Goal: Find specific page/section: Find specific page/section

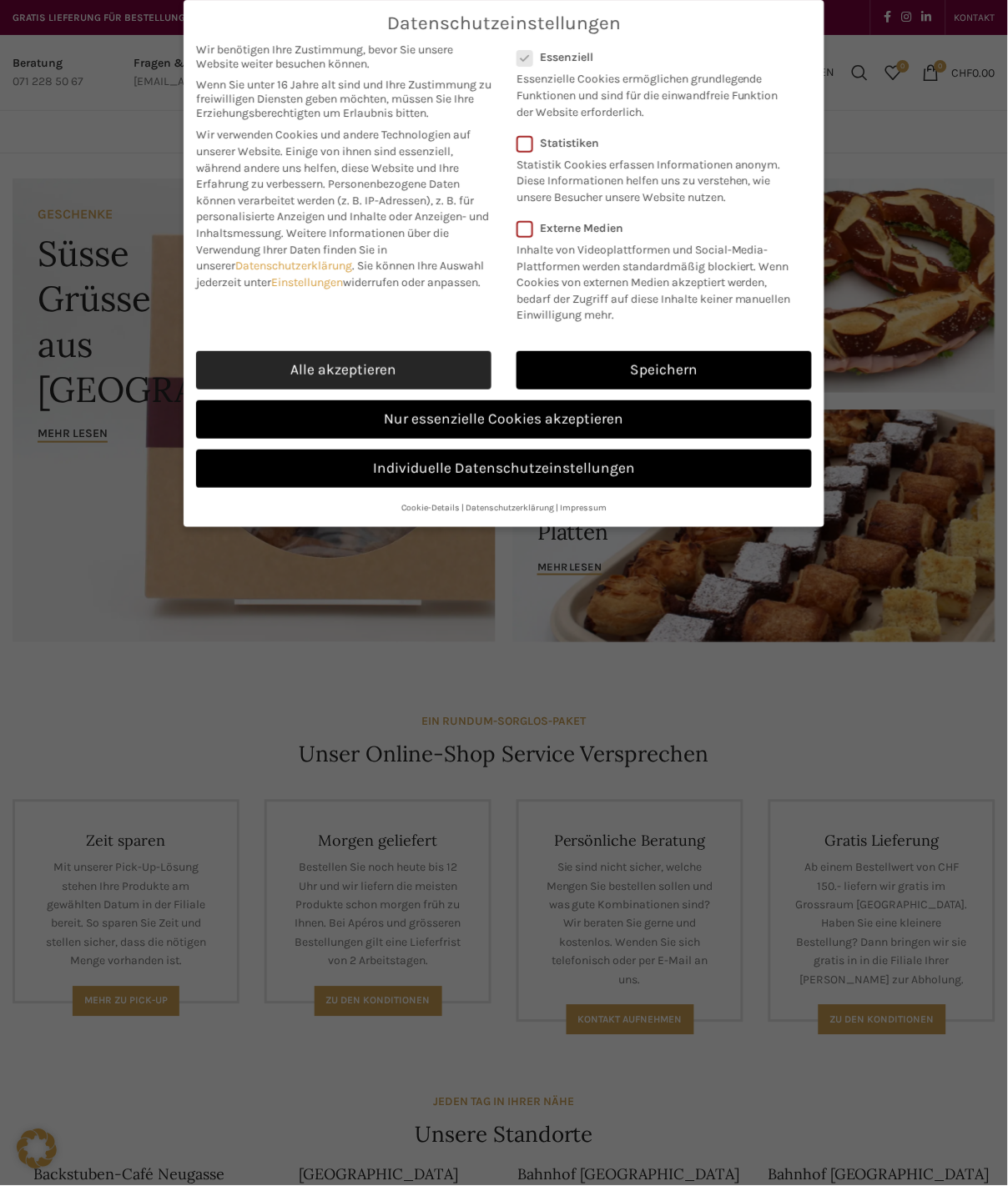
click at [319, 373] on link "Alle akzeptieren" at bounding box center [343, 370] width 295 height 39
checkbox input "true"
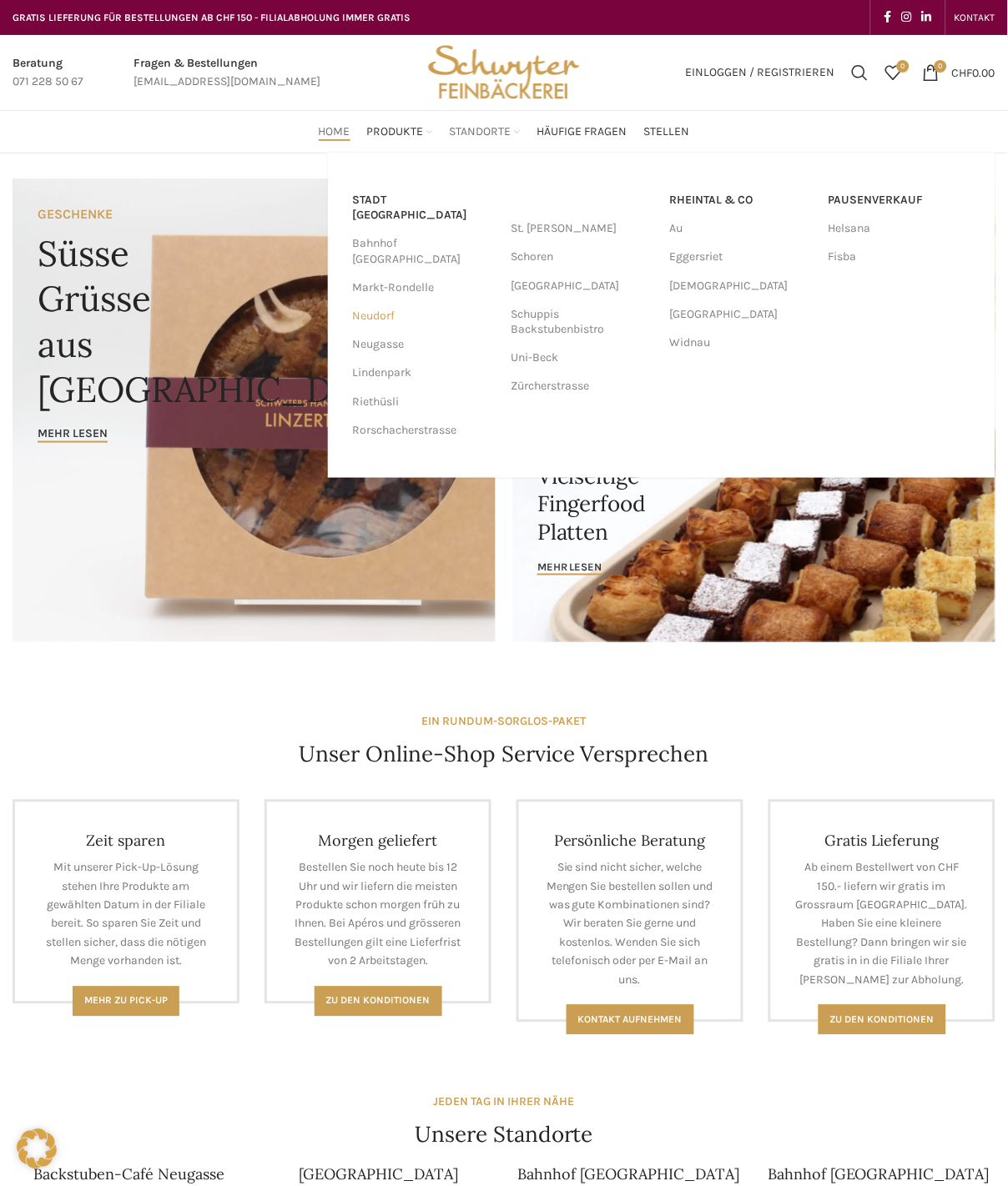
click at [380, 302] on link "Neudorf" at bounding box center [423, 316] width 142 height 28
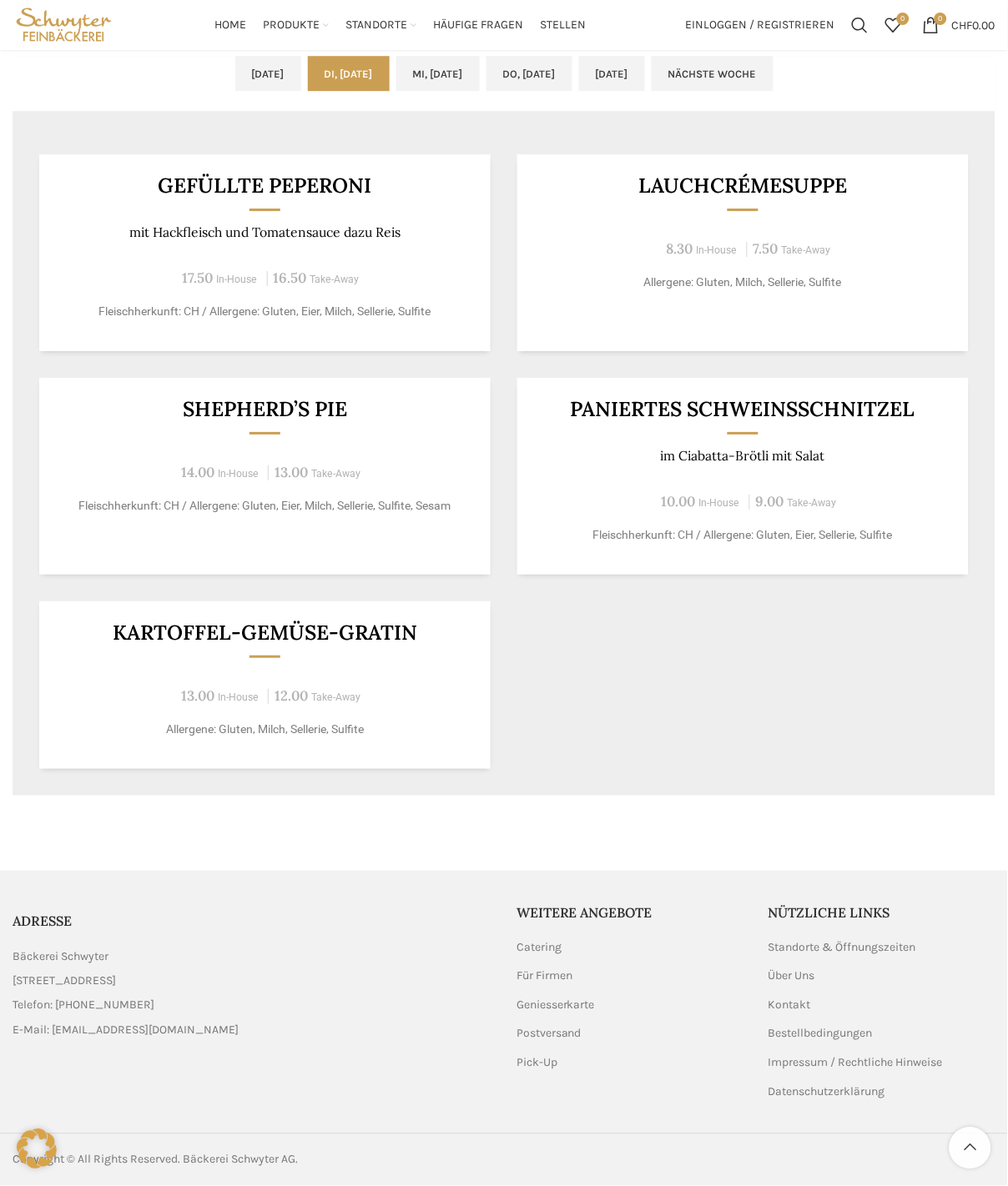
scroll to position [468, 0]
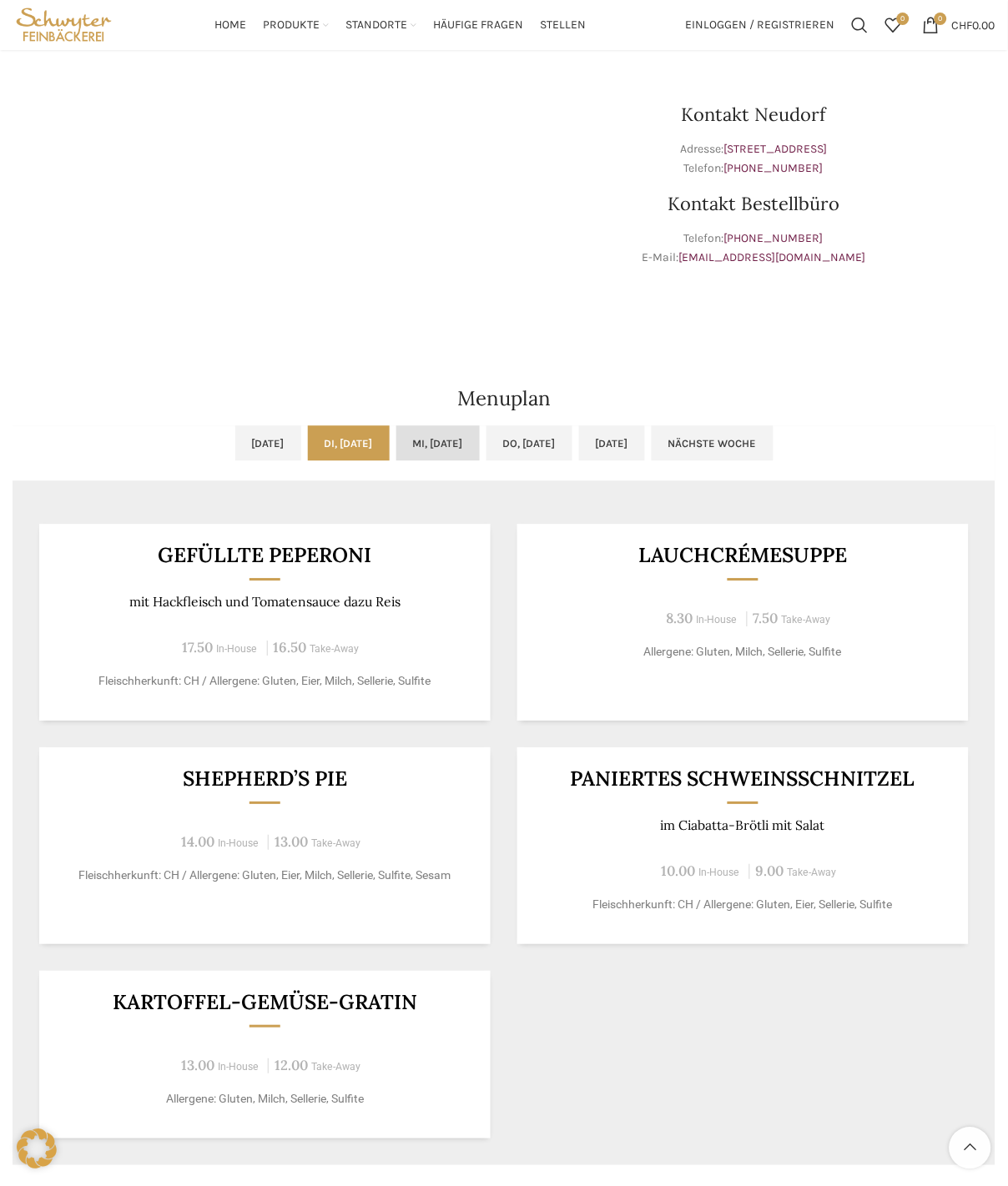
click at [460, 448] on link "Mi, 24.09.2025" at bounding box center [438, 443] width 83 height 35
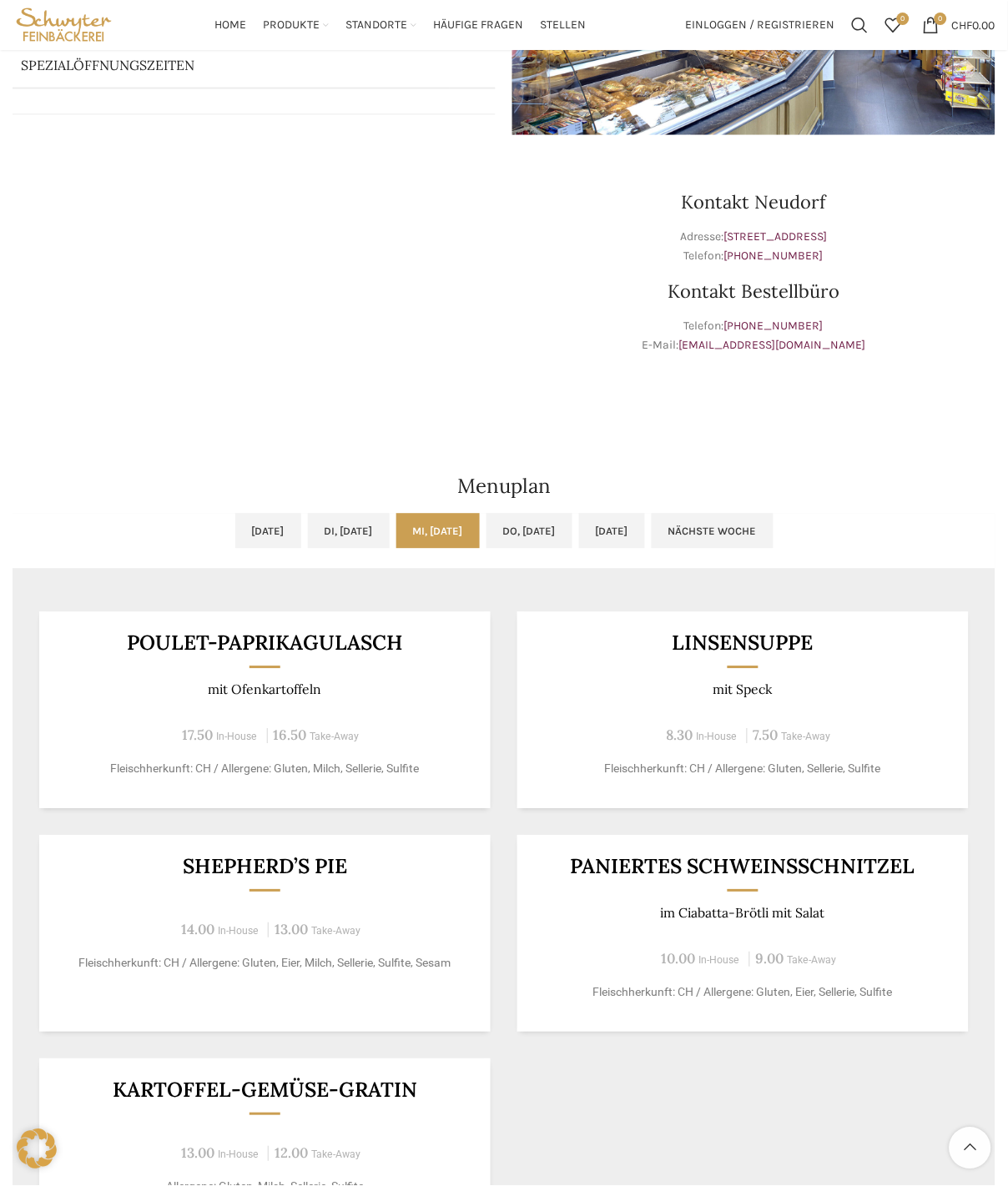
scroll to position [375, 0]
